Goal: Information Seeking & Learning: Understand process/instructions

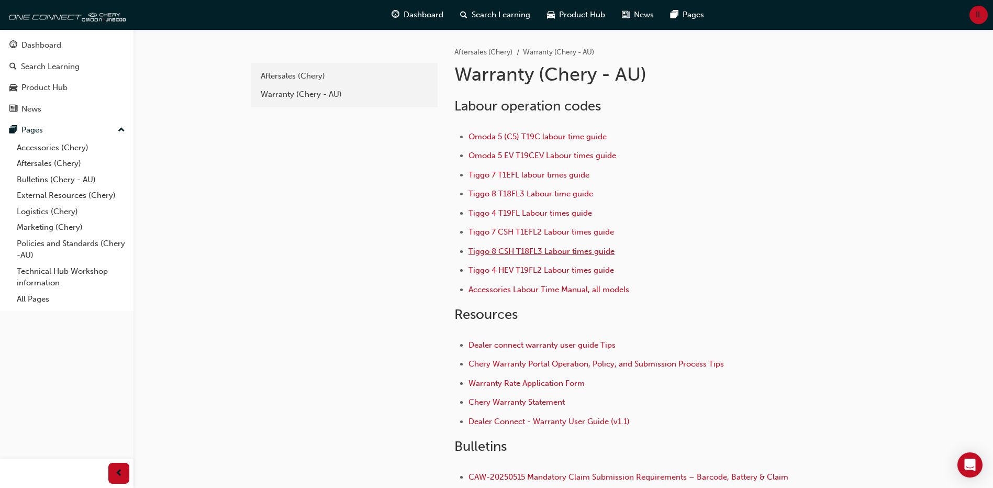
click at [526, 250] on span "Tiggo 8 CSH T18FL3 Labour times guide" at bounding box center [542, 251] width 146 height 9
click at [540, 253] on span "Tiggo 8 CSH T18FL3 Labour times guide" at bounding box center [542, 251] width 146 height 9
click at [514, 193] on span "Tiggo 8 T18FL3 Labour time guide" at bounding box center [531, 193] width 125 height 9
